Goal: Task Accomplishment & Management: Use online tool/utility

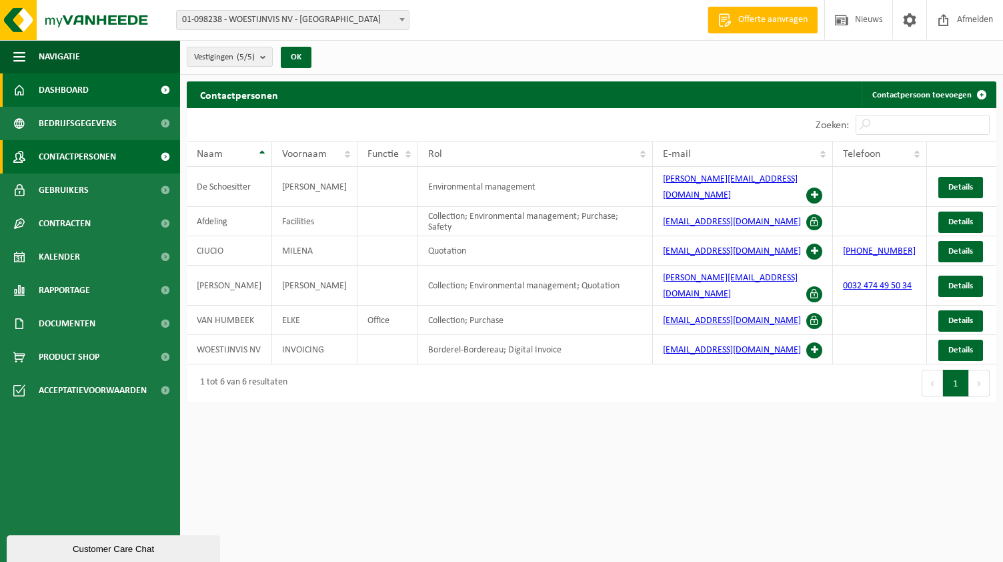
click at [47, 93] on span "Dashboard" at bounding box center [64, 89] width 50 height 33
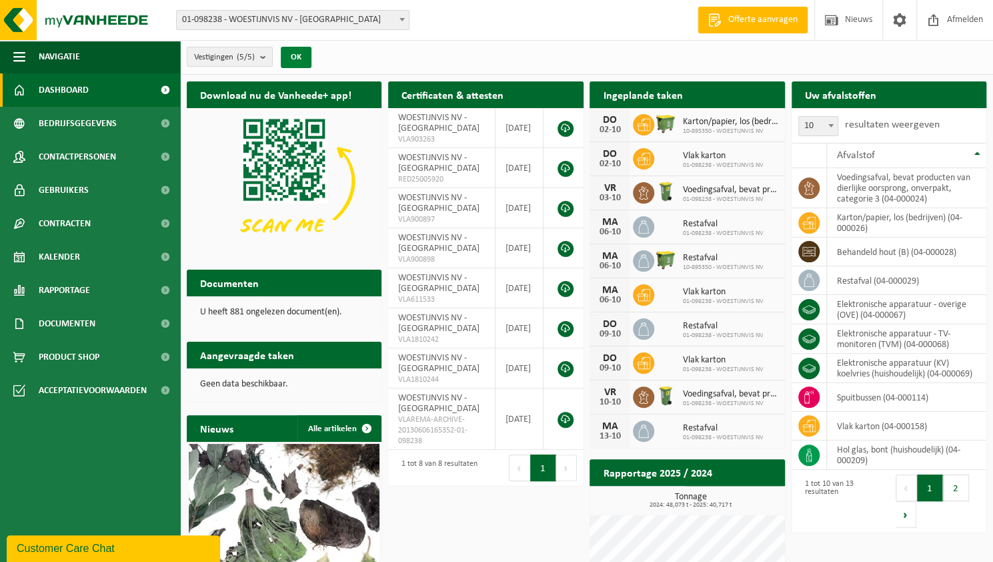
click at [301, 57] on button "OK" at bounding box center [296, 57] width 31 height 21
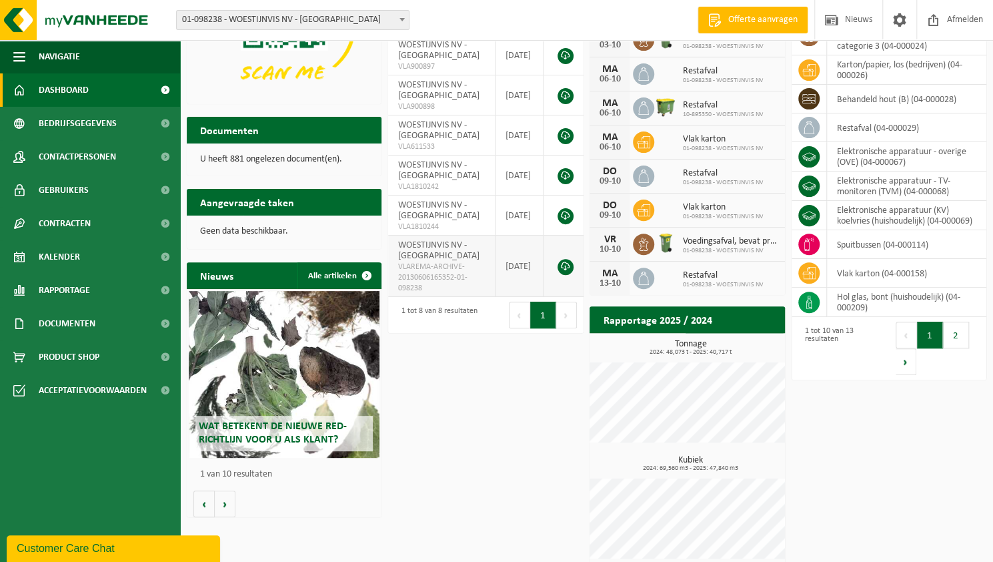
scroll to position [163, 0]
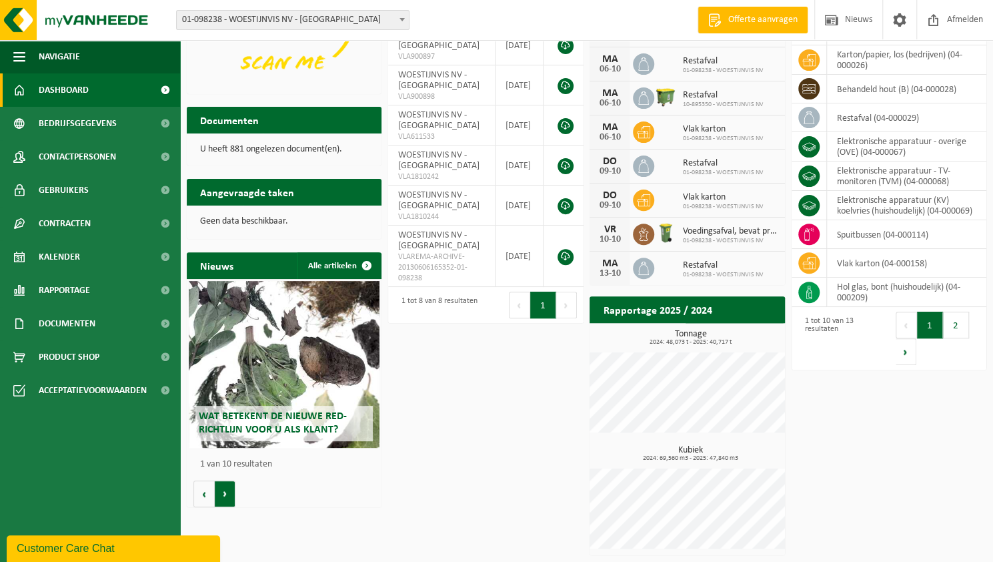
click at [229, 497] on button "Volgende" at bounding box center [225, 493] width 21 height 27
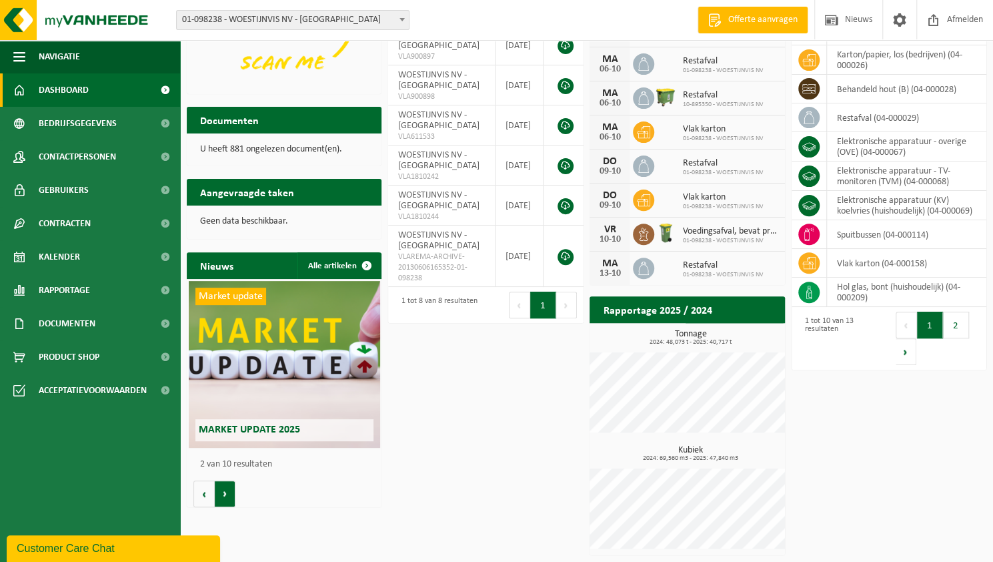
click at [229, 497] on button "Volgende" at bounding box center [225, 493] width 21 height 27
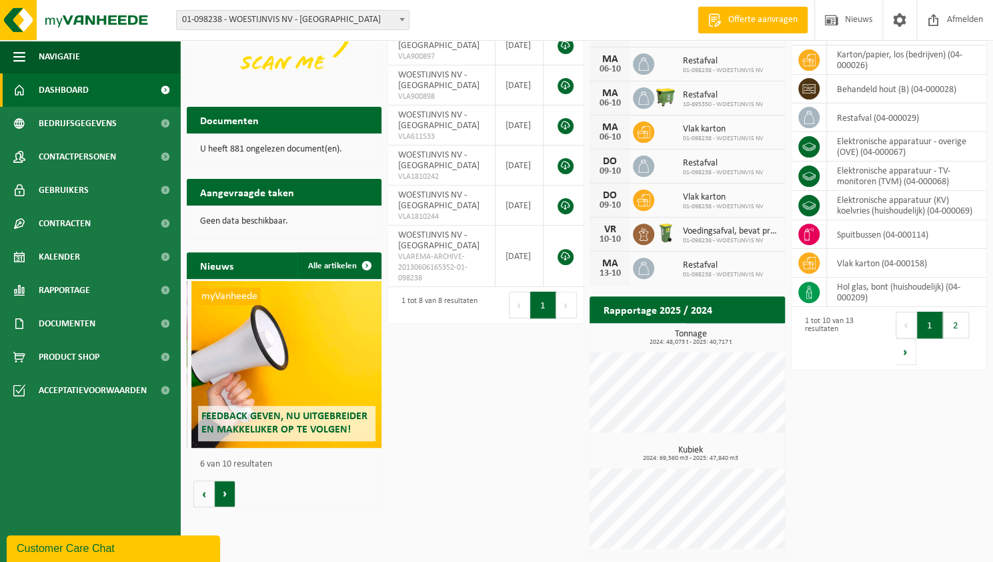
click at [229, 497] on button "Volgende" at bounding box center [225, 493] width 21 height 27
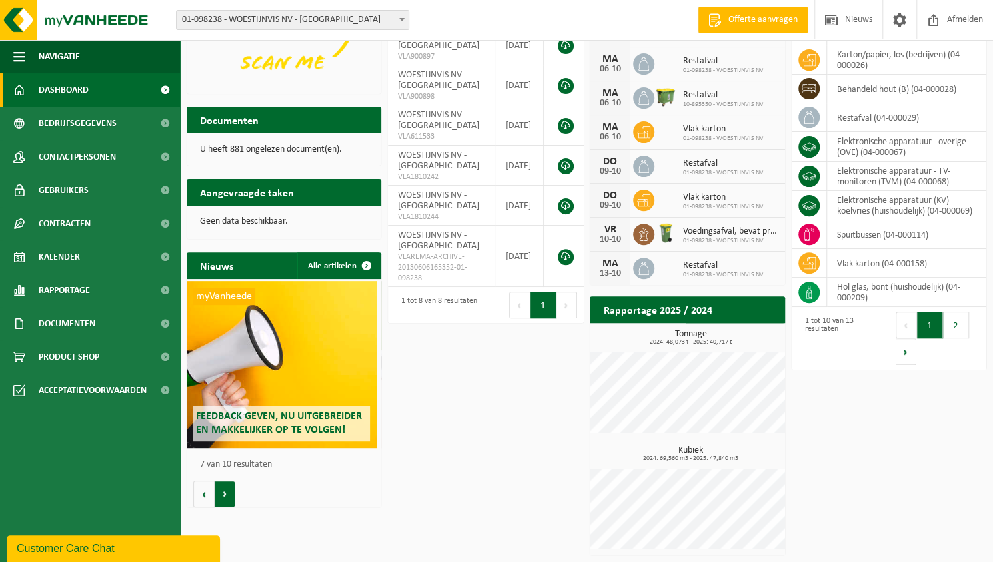
click at [229, 497] on button "Volgende" at bounding box center [225, 493] width 21 height 27
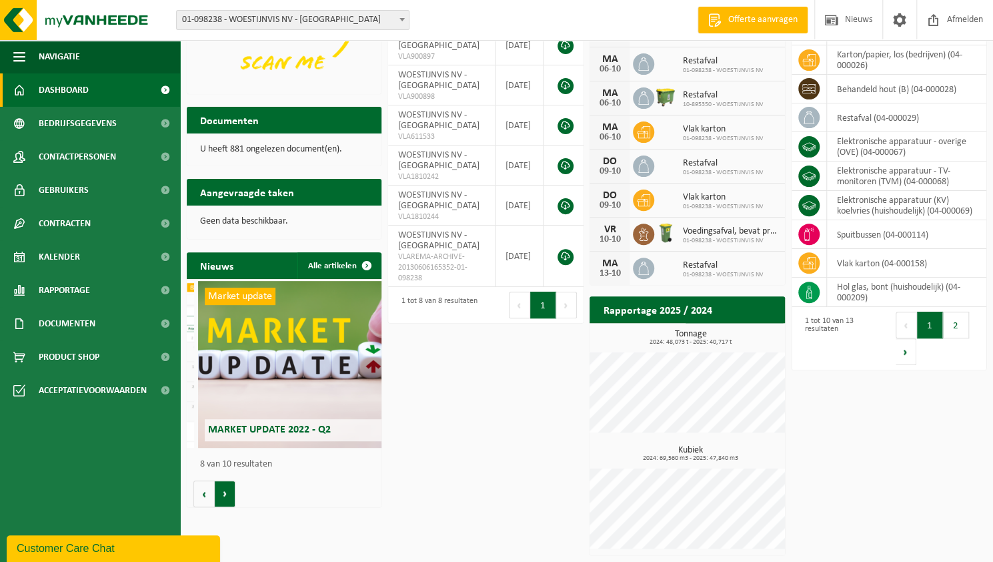
scroll to position [0, 1364]
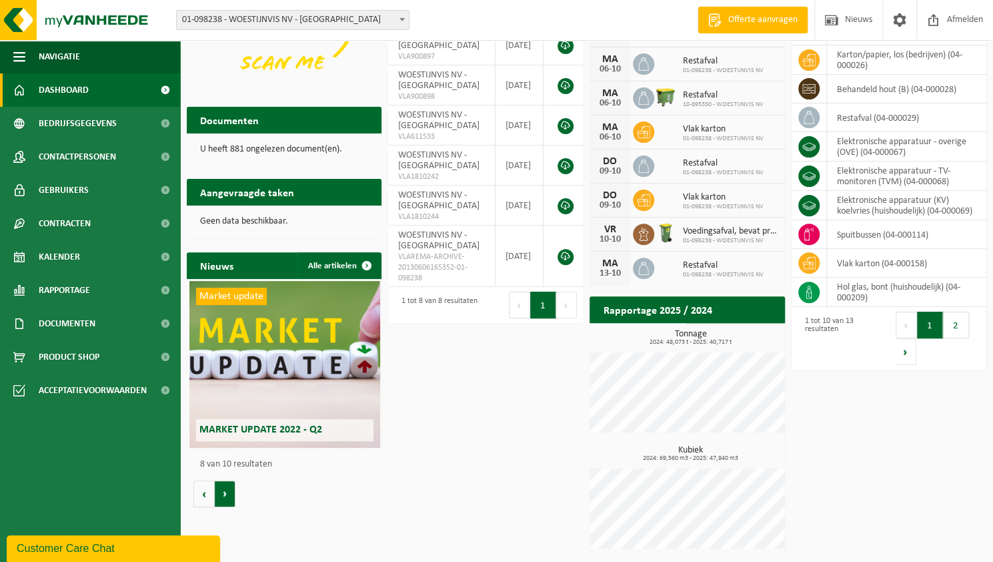
click at [229, 497] on button "Volgende" at bounding box center [225, 493] width 21 height 27
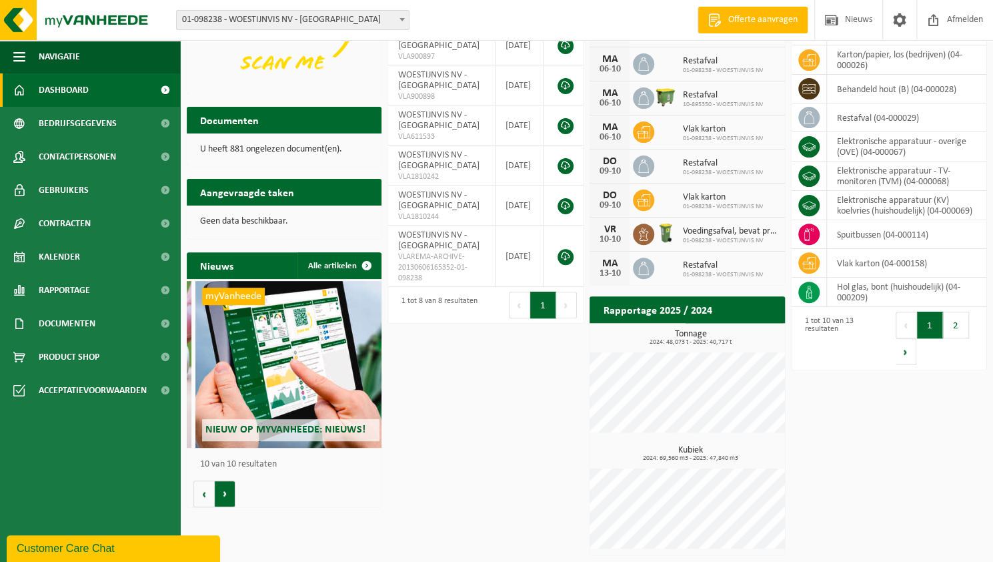
scroll to position [0, 1753]
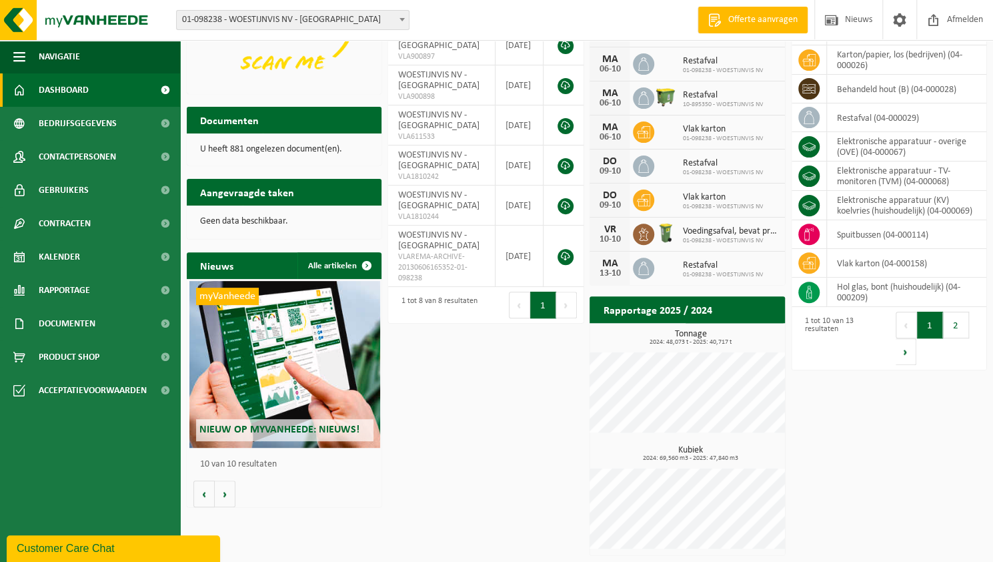
click at [373, 497] on div "Wat betekent de nieuwe RED-richtlijn voor u als klant? Market update Market upd…" at bounding box center [284, 393] width 195 height 228
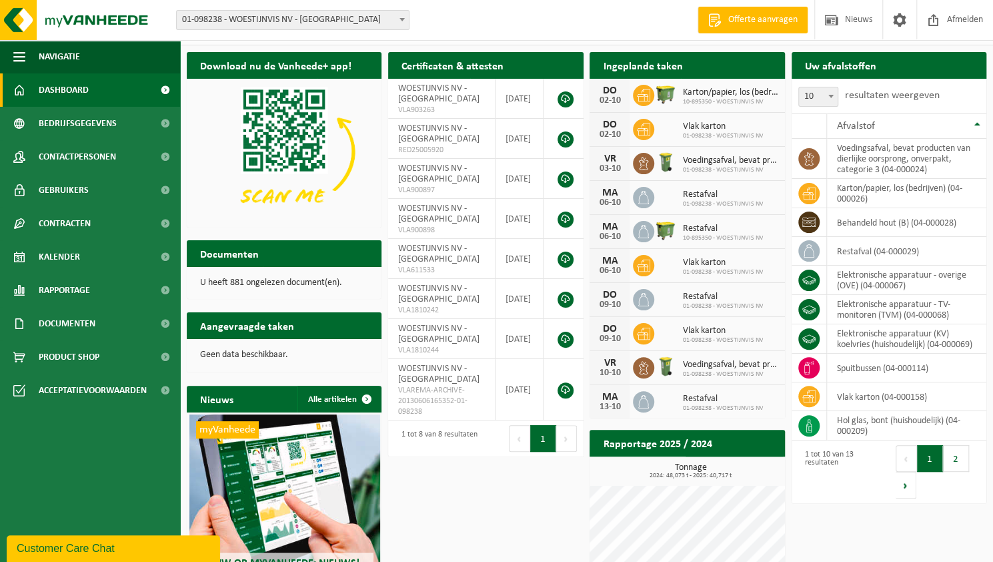
scroll to position [0, 0]
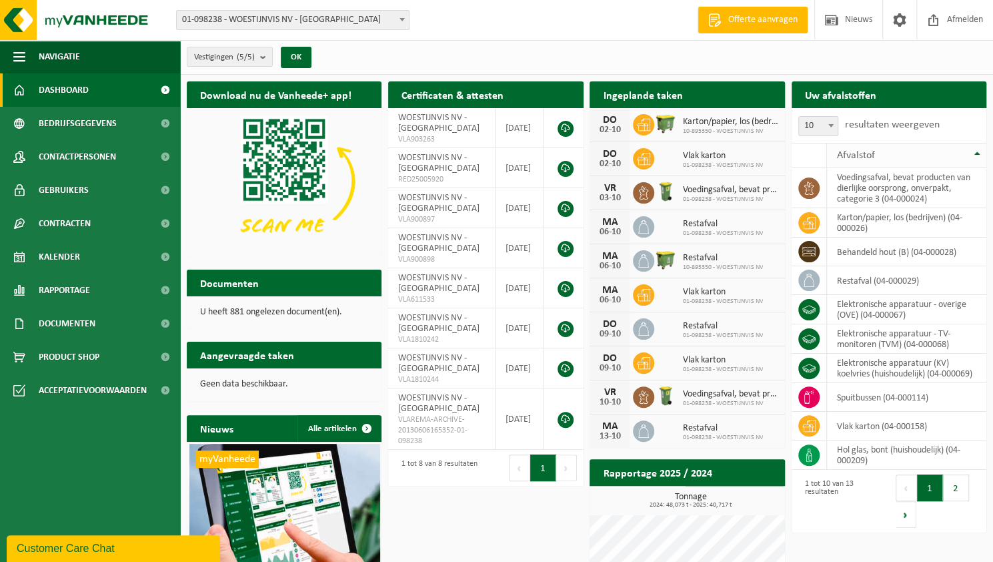
click at [967, 154] on div "Afvalstof" at bounding box center [903, 155] width 133 height 11
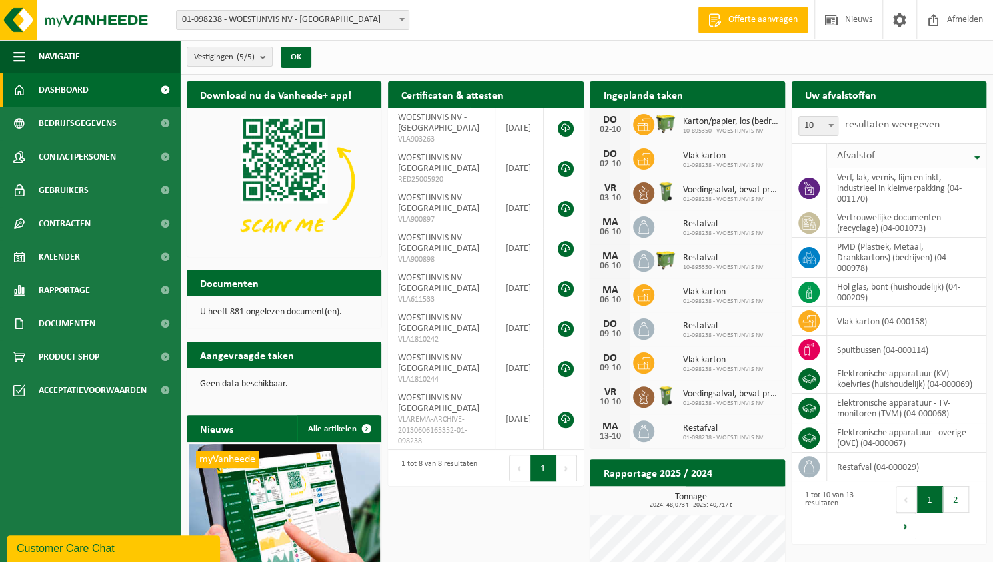
click at [967, 154] on div "Afvalstof" at bounding box center [903, 155] width 133 height 11
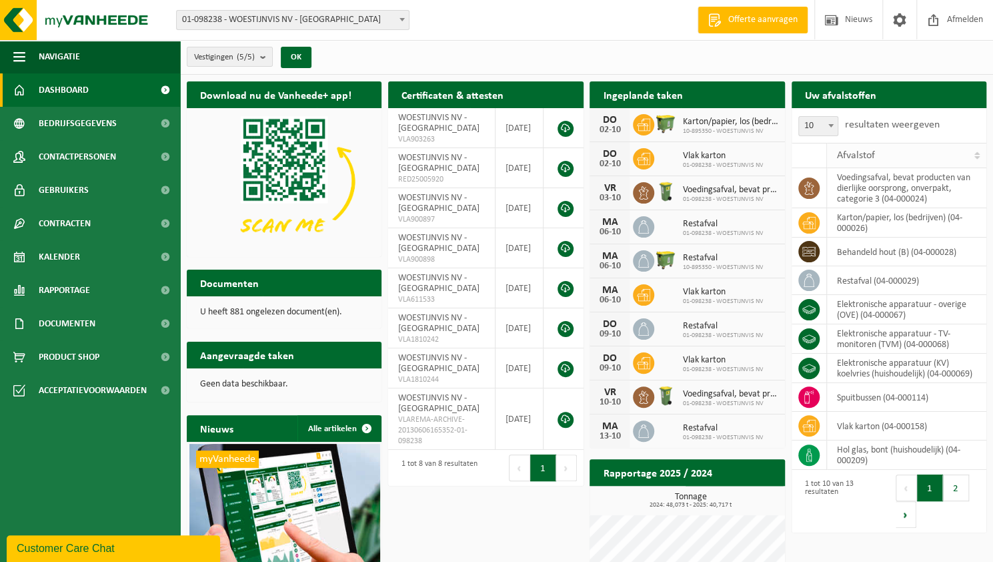
click at [967, 154] on div "Afvalstof" at bounding box center [903, 155] width 133 height 11
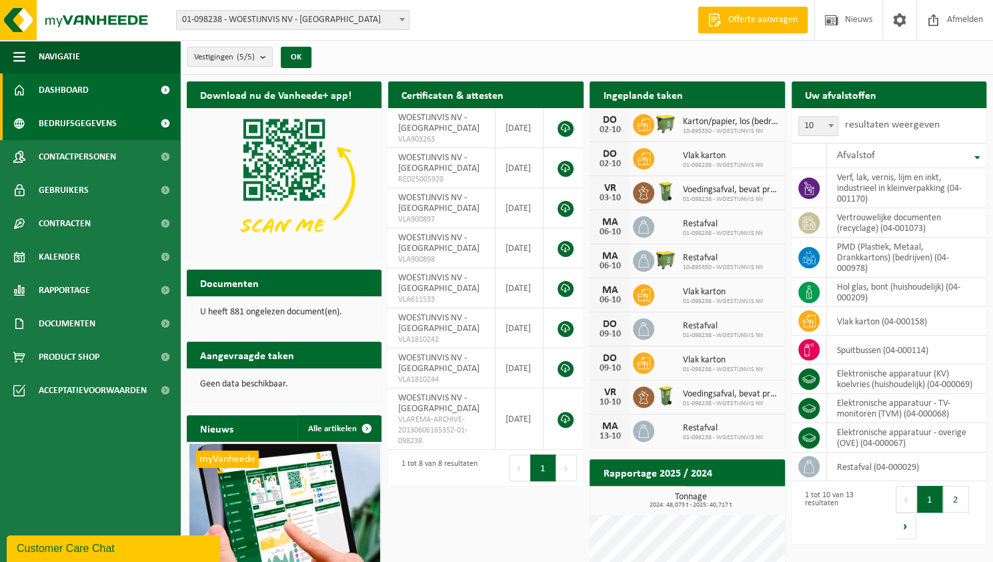
click at [86, 122] on span "Bedrijfsgegevens" at bounding box center [78, 123] width 78 height 33
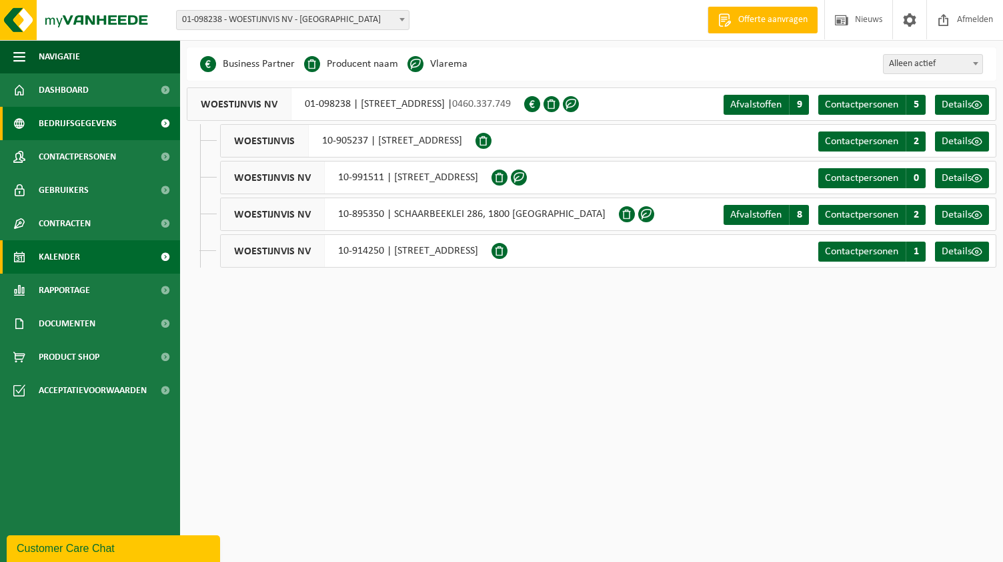
click at [65, 257] on span "Kalender" at bounding box center [59, 256] width 41 height 33
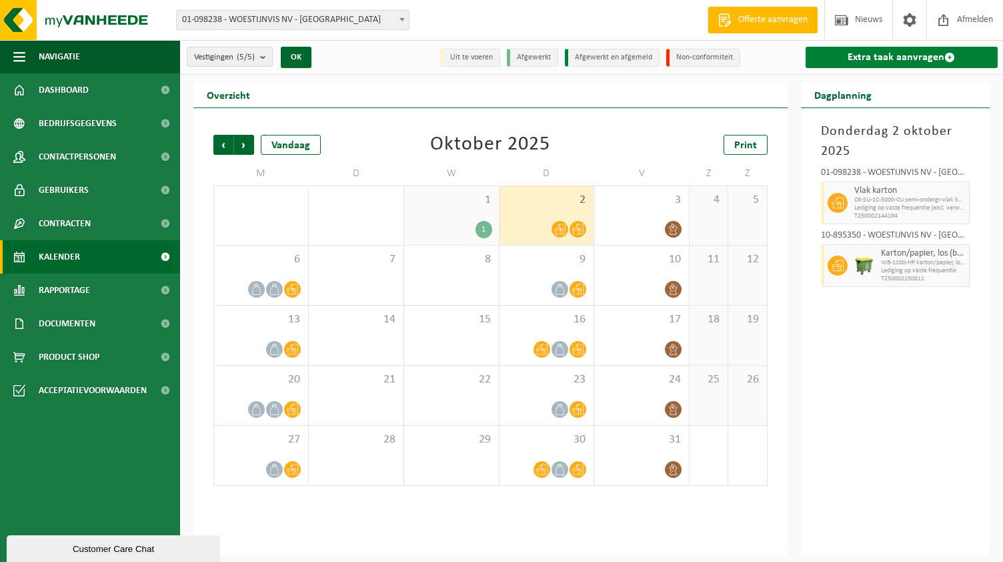
click at [874, 54] on link "Extra taak aanvragen" at bounding box center [902, 57] width 193 height 21
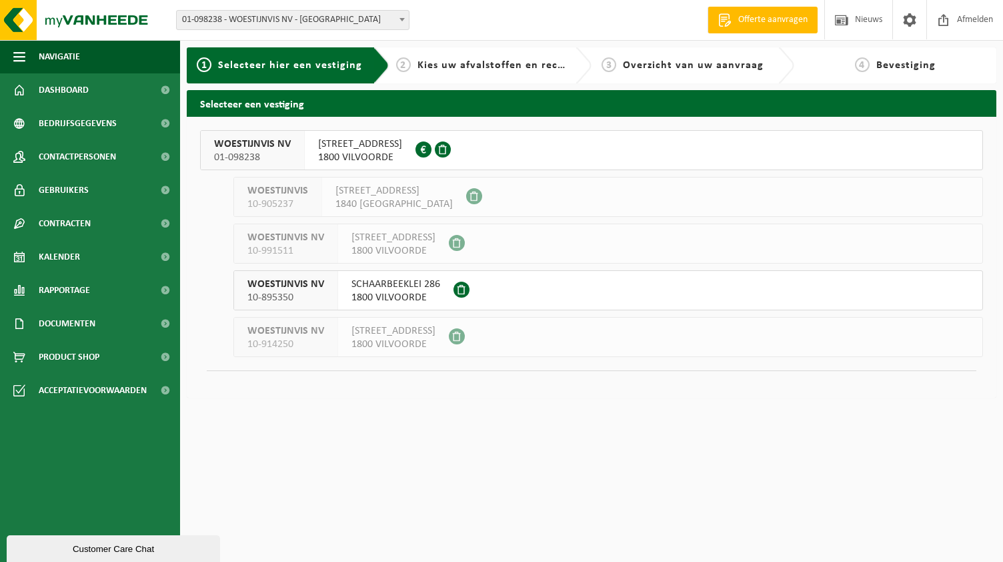
click at [401, 146] on span "HARENSESTEENWEG 228" at bounding box center [360, 143] width 84 height 13
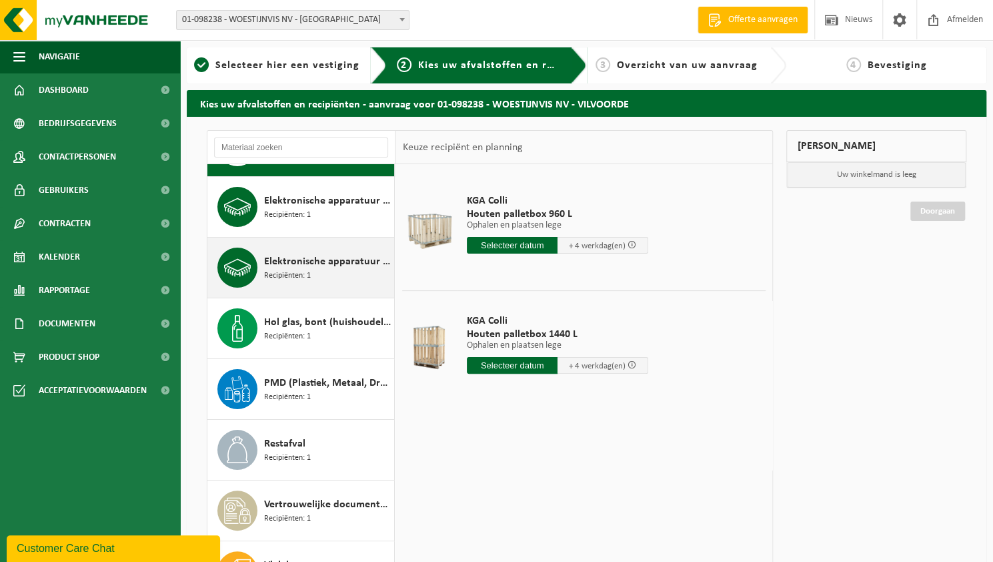
scroll to position [67, 0]
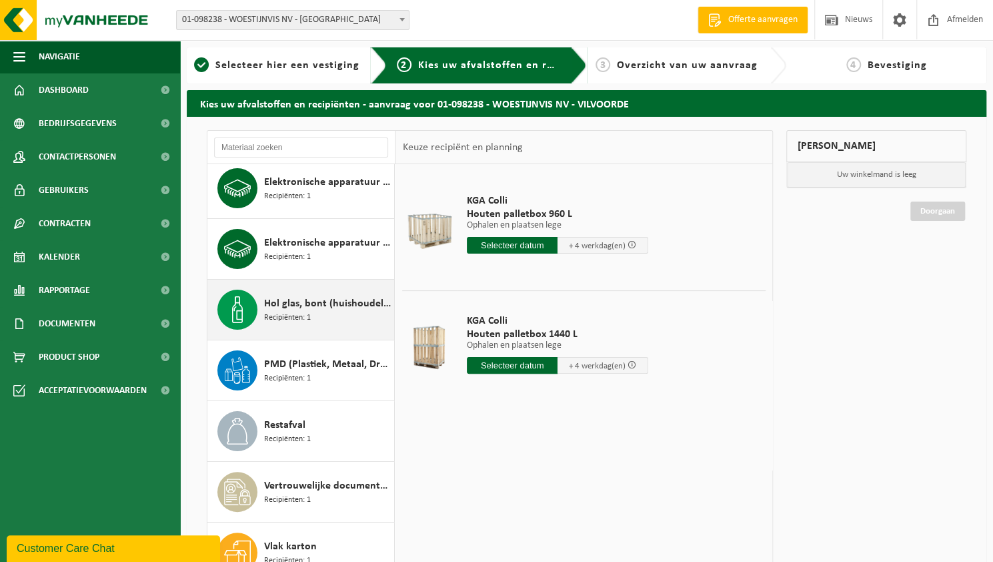
click at [309, 306] on span "Hol glas, bont (huishoudelijk)" at bounding box center [327, 303] width 127 height 16
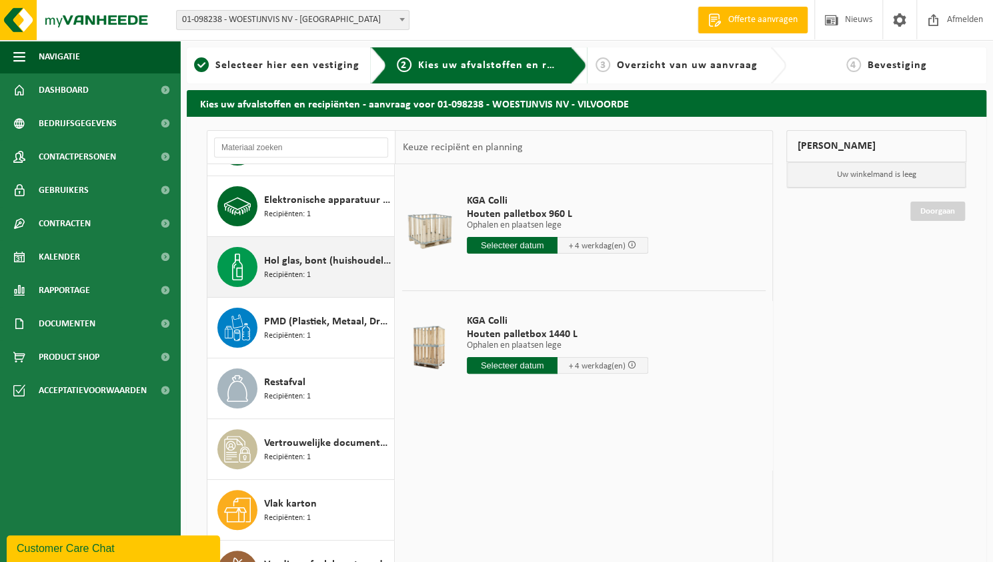
scroll to position [143, 0]
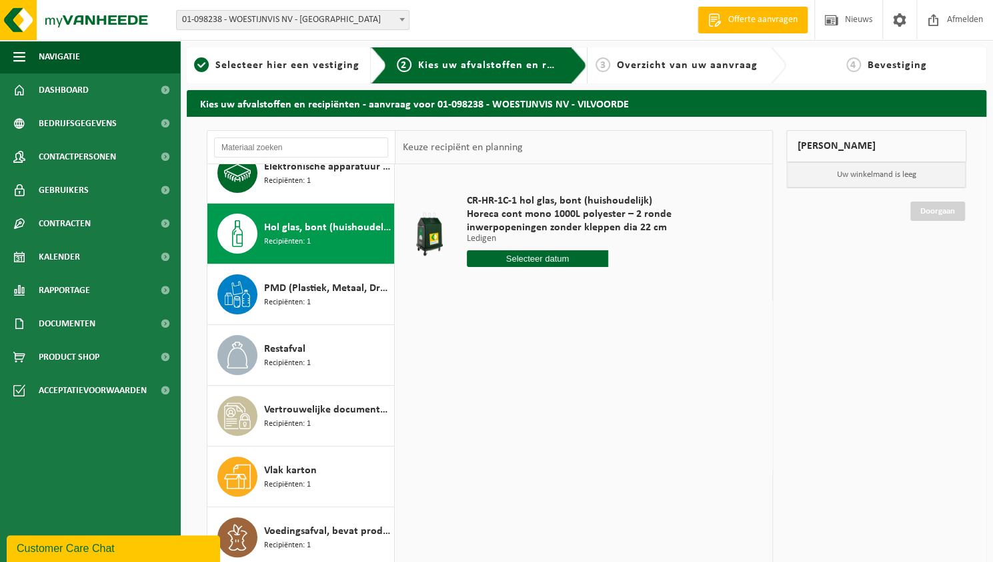
click at [562, 259] on input "text" at bounding box center [537, 258] width 141 height 17
click at [575, 333] on div "3" at bounding box center [573, 333] width 23 height 21
type input "Van [DATE]"
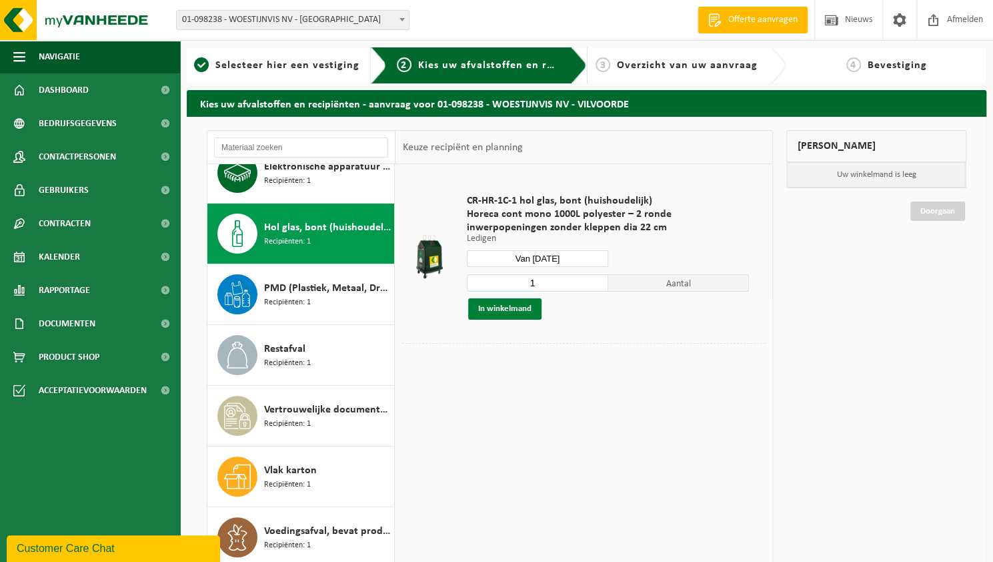
click at [522, 312] on button "In winkelmand" at bounding box center [504, 308] width 73 height 21
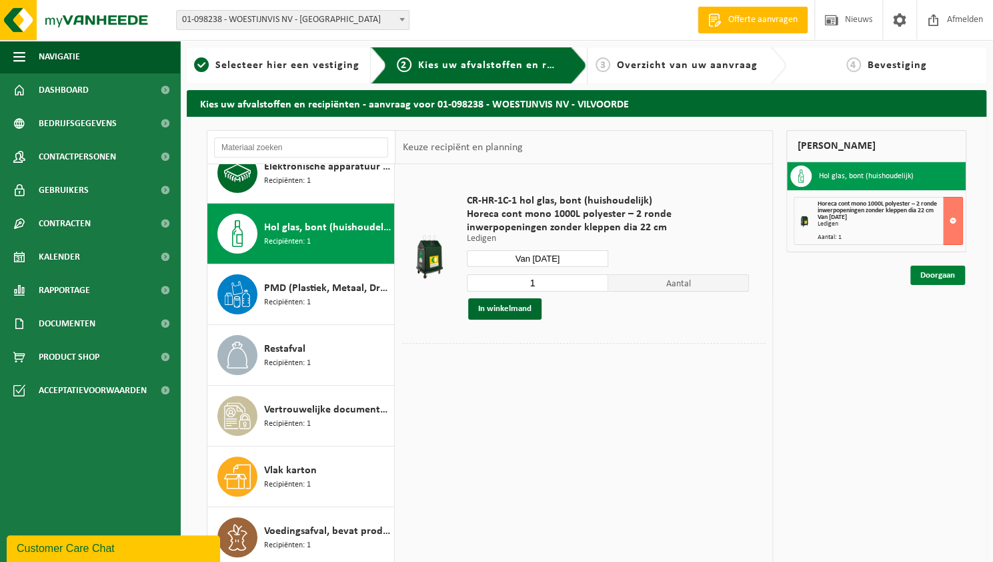
click at [942, 277] on link "Doorgaan" at bounding box center [937, 274] width 55 height 19
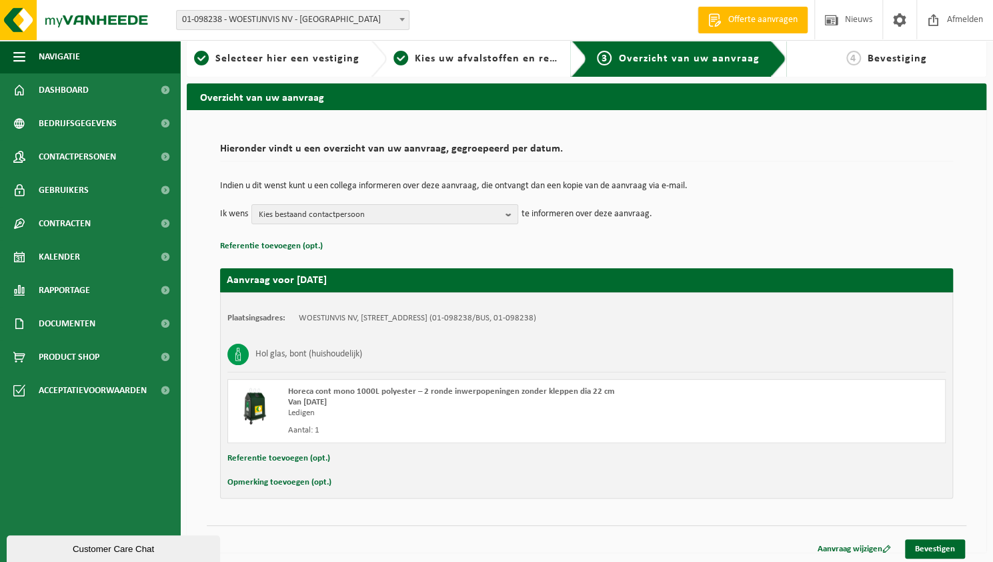
scroll to position [9, 0]
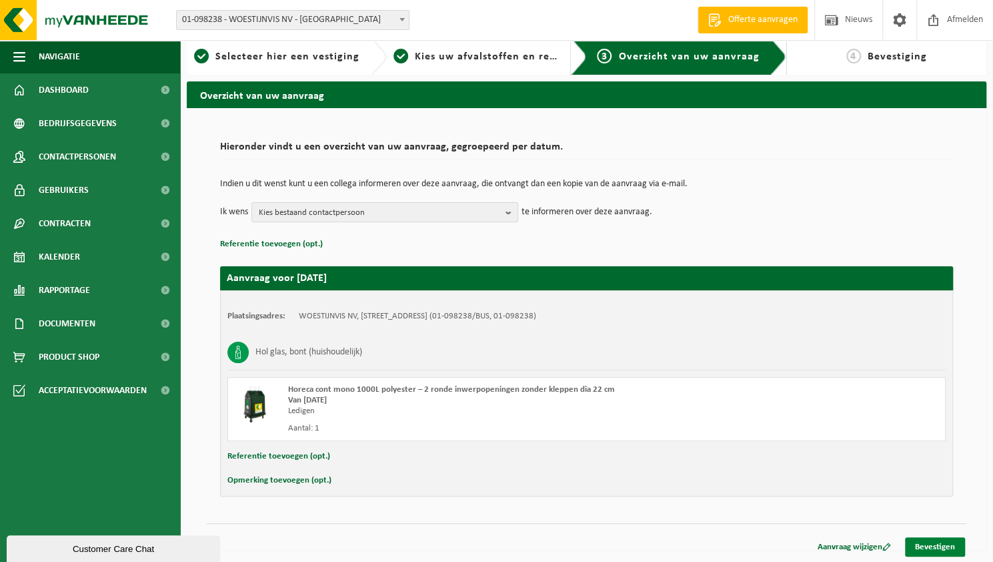
click at [947, 548] on link "Bevestigen" at bounding box center [935, 546] width 60 height 19
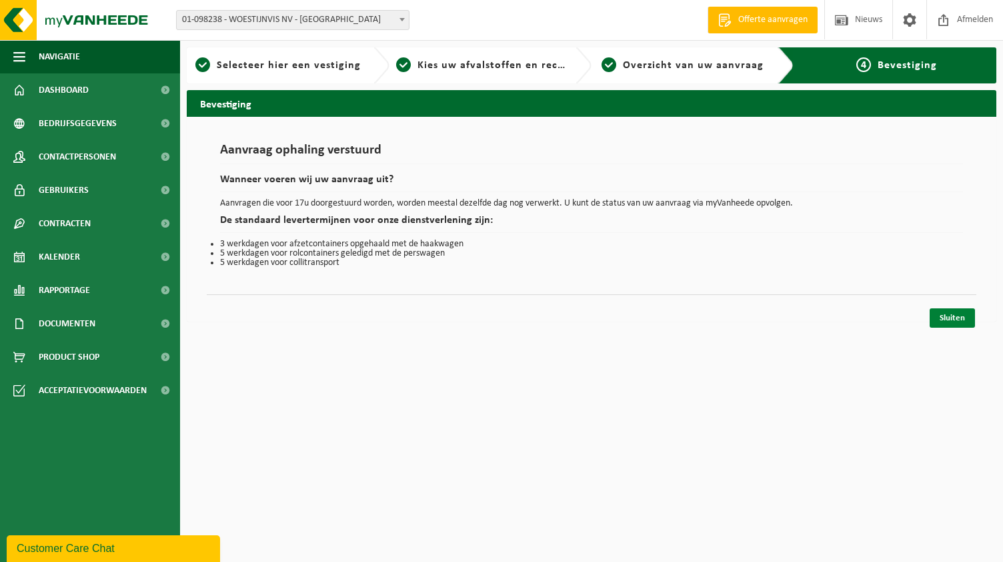
click at [958, 323] on link "Sluiten" at bounding box center [952, 317] width 45 height 19
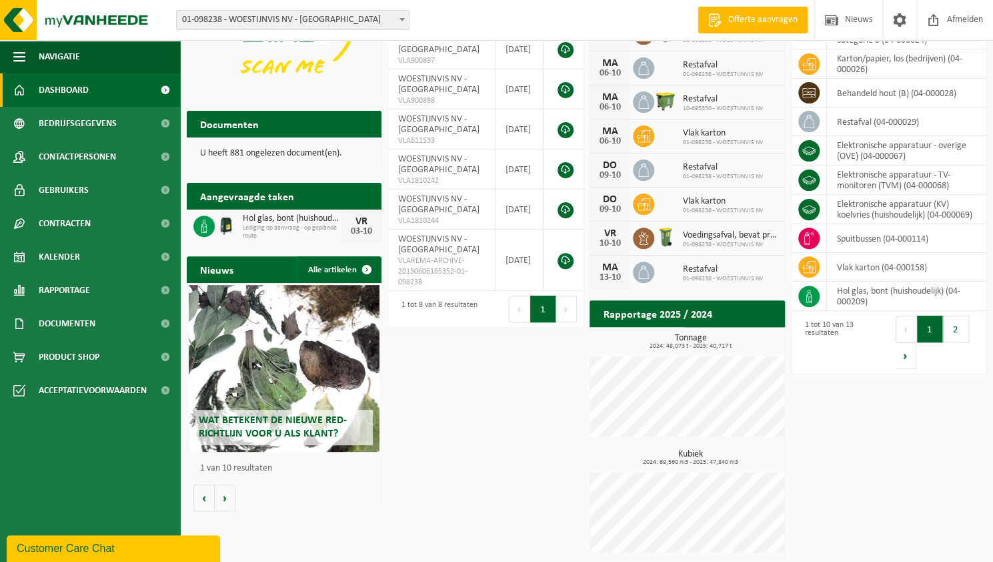
scroll to position [163, 0]
